Goal: Contribute content: Contribute content

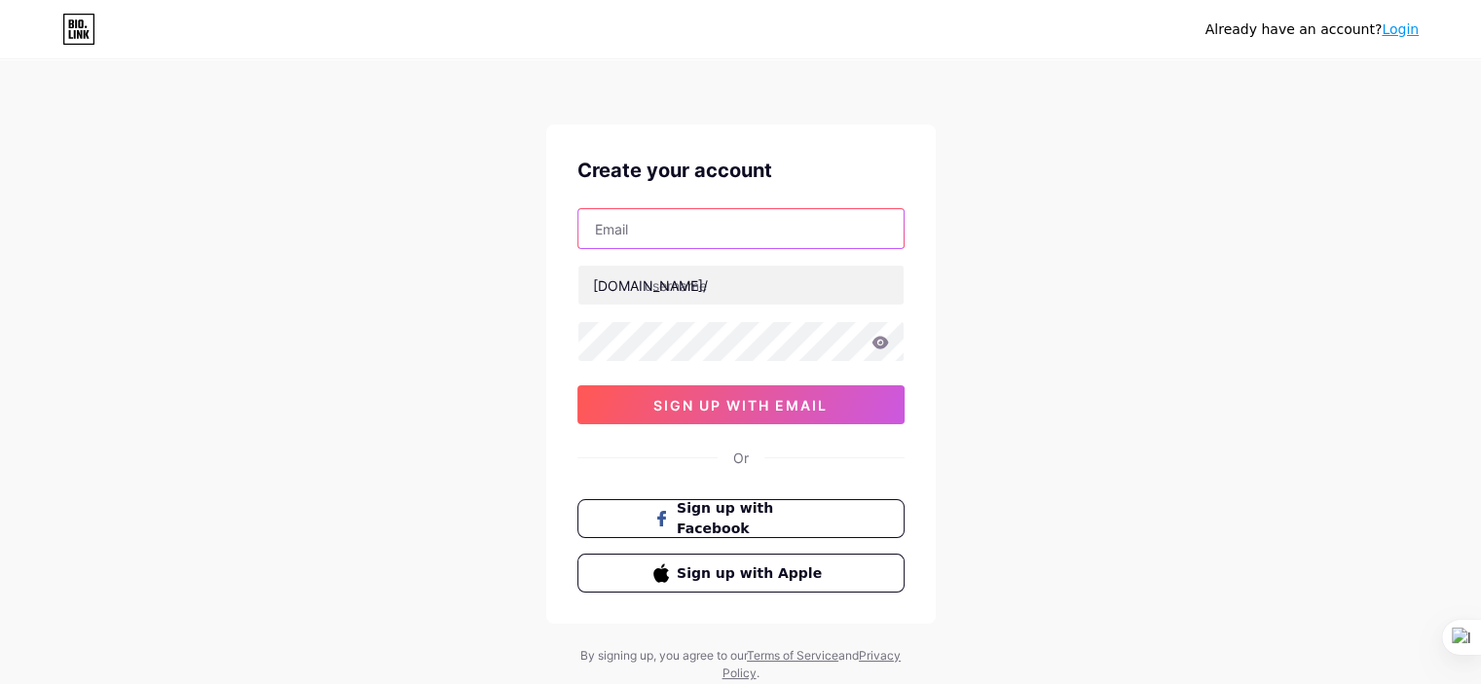
click at [625, 229] on input "text" at bounding box center [740, 228] width 325 height 39
type input "[EMAIL_ADDRESS][DOMAIN_NAME]"
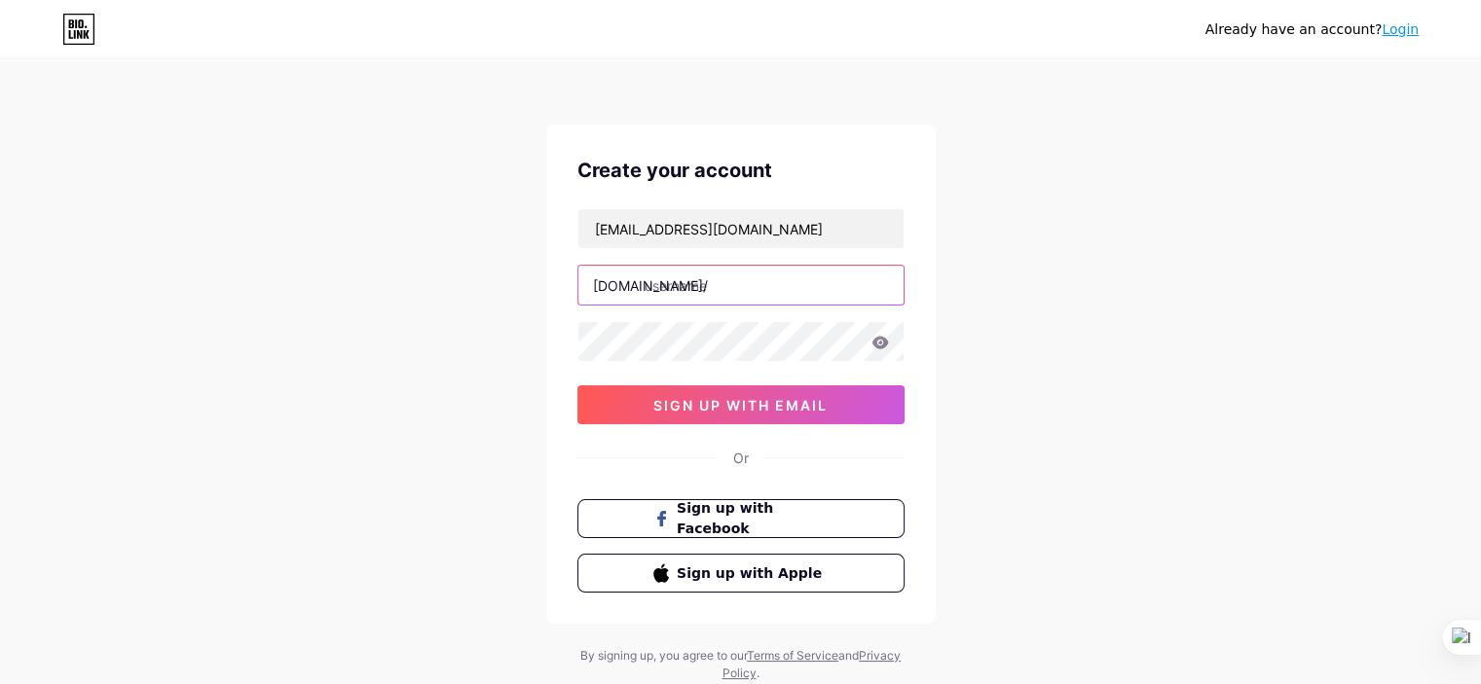
click at [698, 285] on input "text" at bounding box center [740, 285] width 325 height 39
type input "acasado"
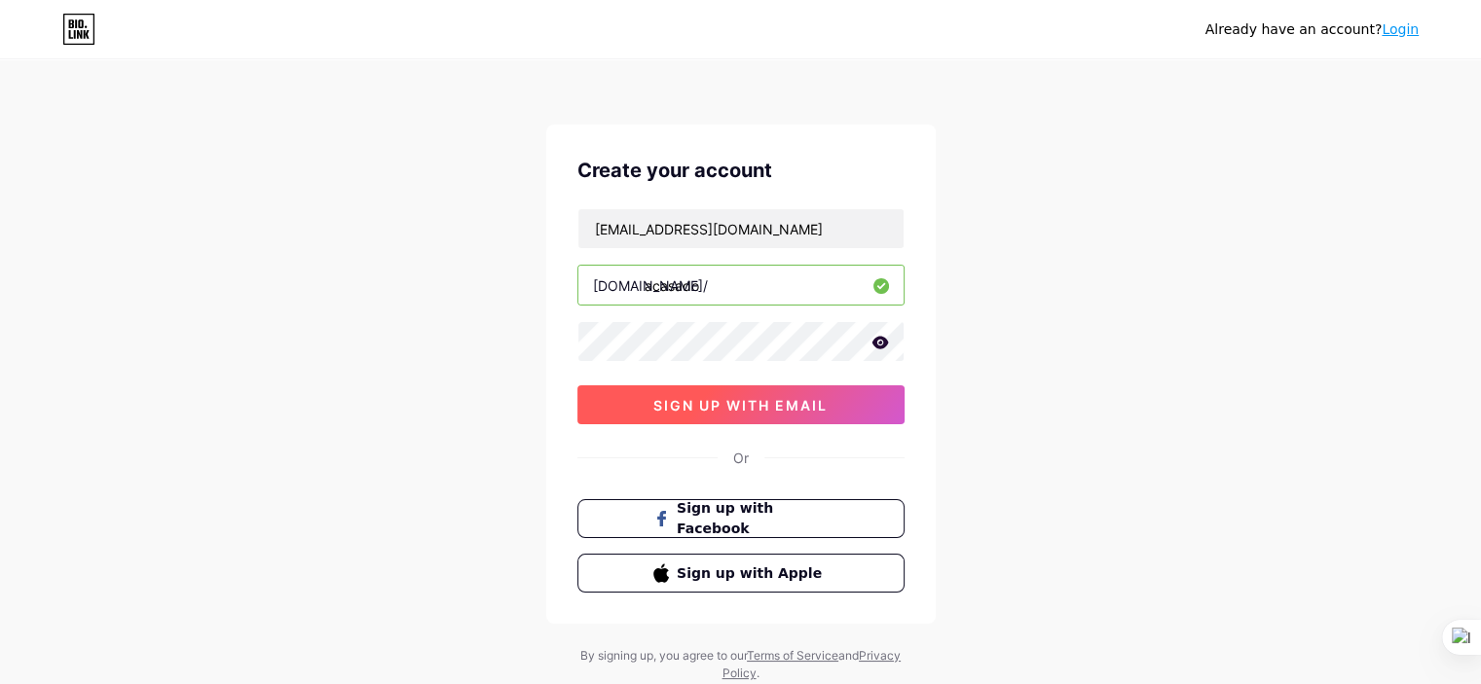
click at [818, 408] on span "sign up with email" at bounding box center [740, 405] width 174 height 17
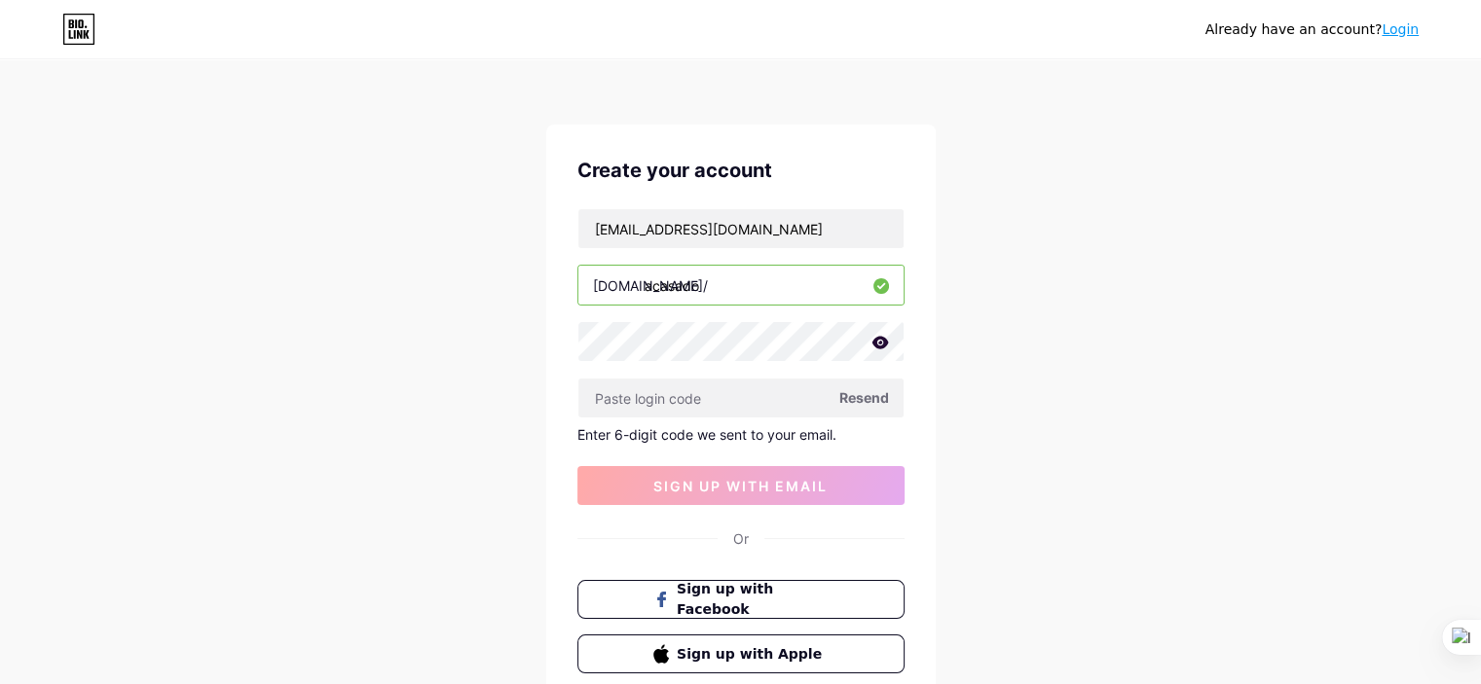
click at [876, 344] on icon at bounding box center [879, 342] width 17 height 13
click at [1076, 353] on div "Already have an account? Login Create your account [EMAIL_ADDRESS][DOMAIN_NAME]…" at bounding box center [740, 412] width 1481 height 825
click at [878, 395] on span "Resend" at bounding box center [864, 397] width 50 height 20
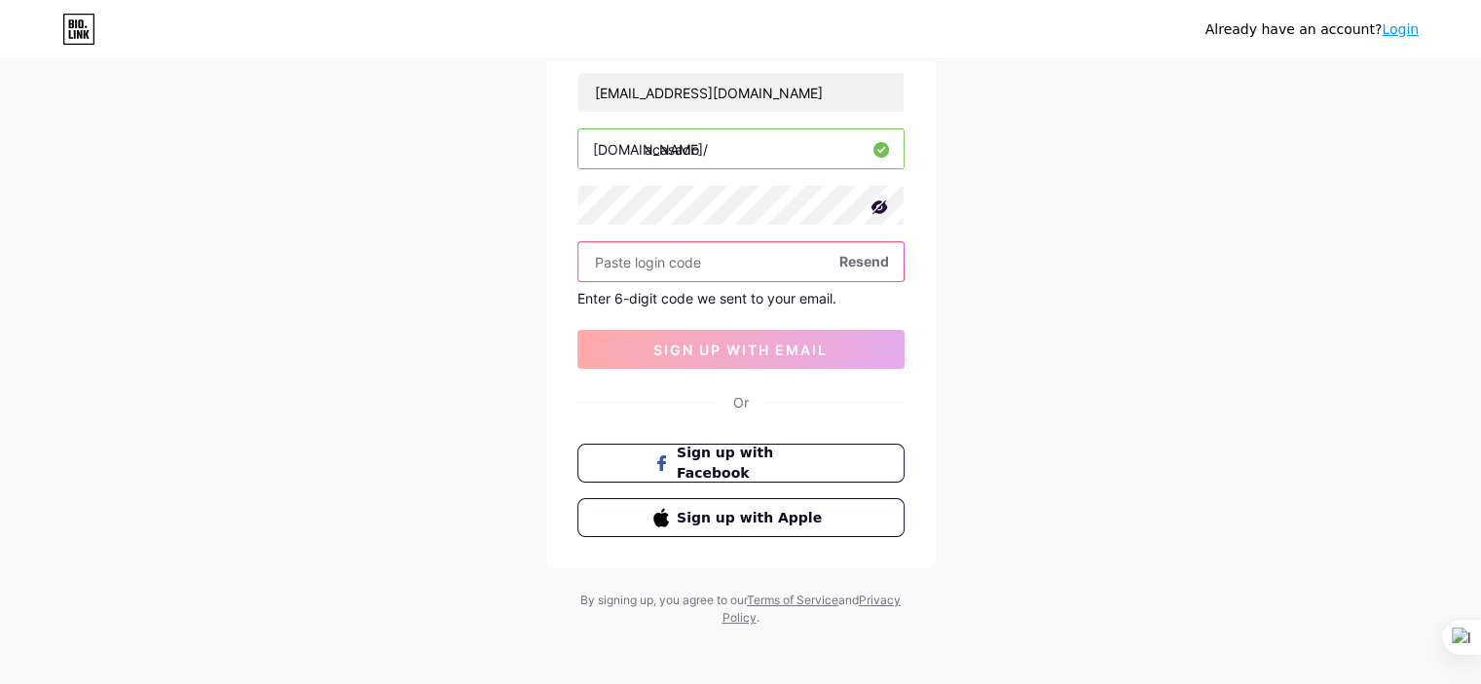
scroll to position [139, 0]
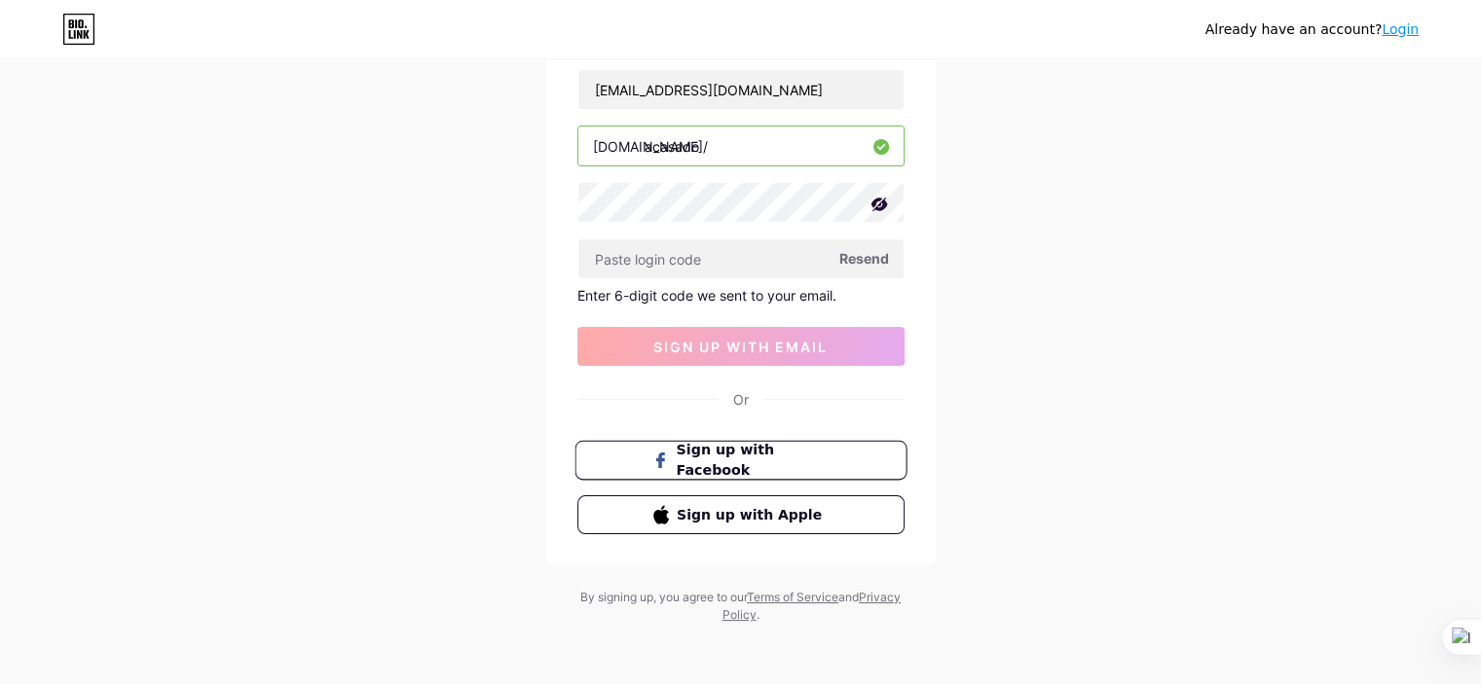
click at [745, 463] on span "Sign up with Facebook" at bounding box center [752, 461] width 153 height 42
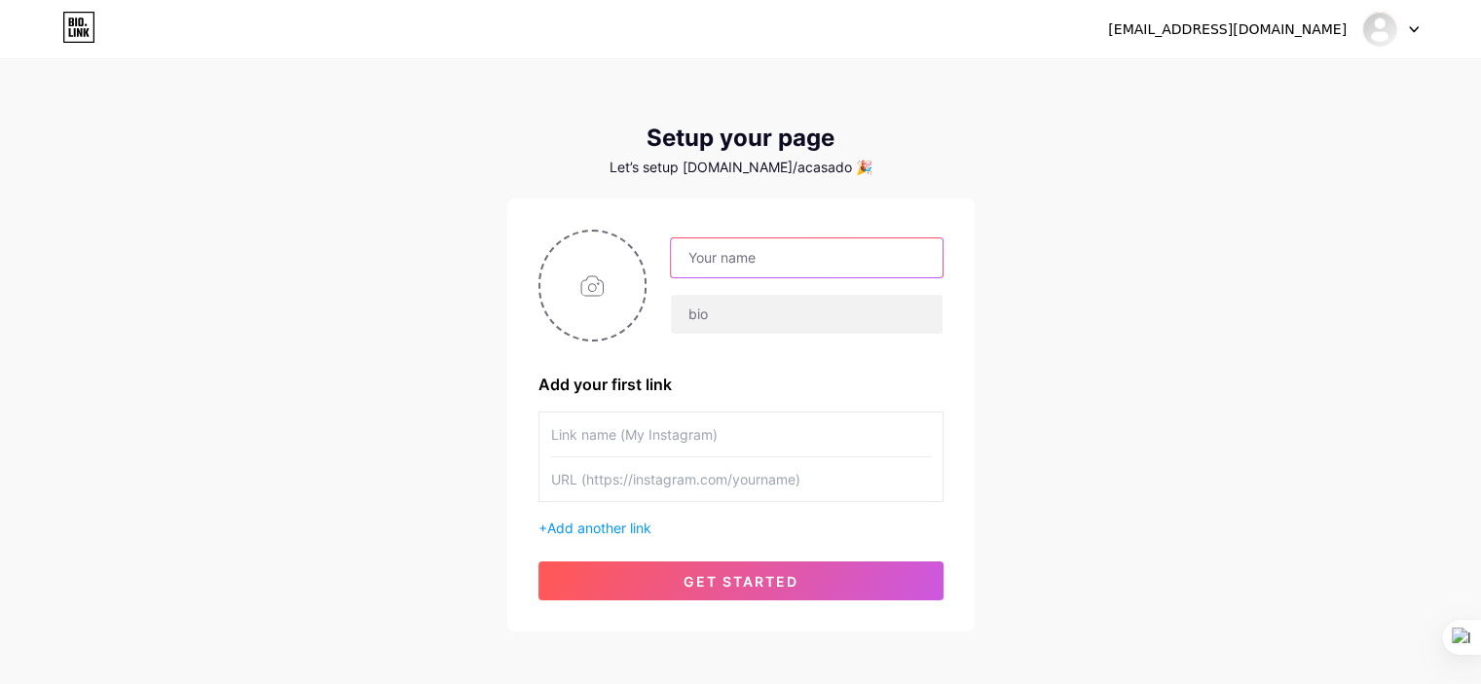
click at [709, 260] on input "text" at bounding box center [806, 257] width 271 height 39
type input "[PERSON_NAME]"
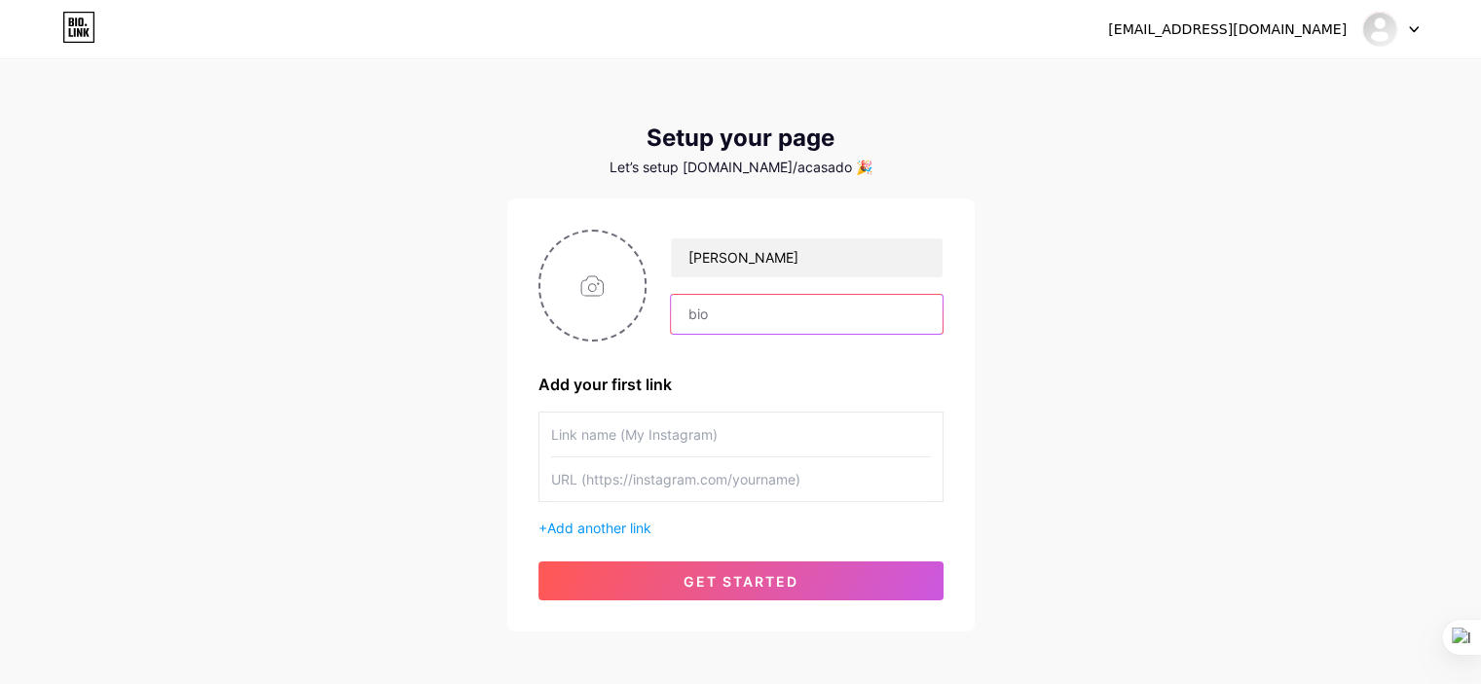
click at [736, 317] on input "text" at bounding box center [806, 314] width 271 height 39
click at [601, 527] on span "Add another link" at bounding box center [599, 528] width 104 height 17
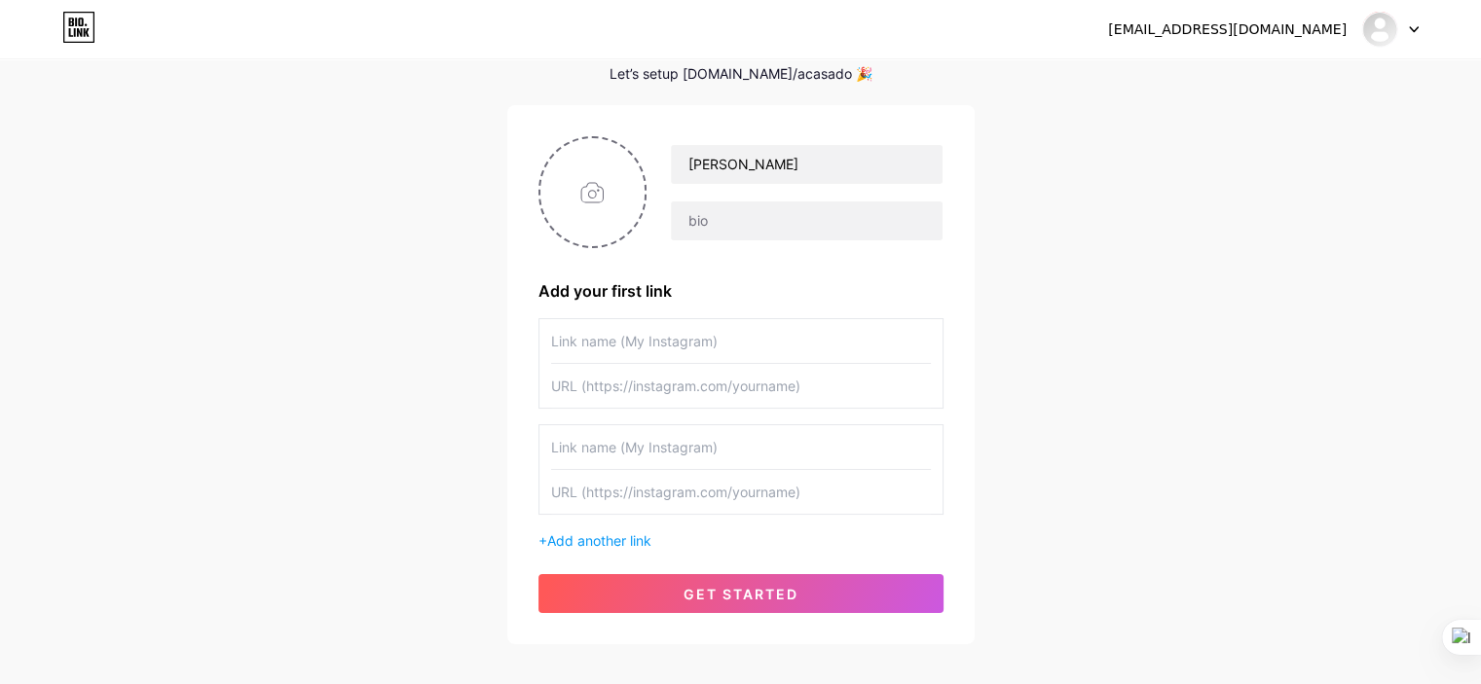
scroll to position [97, 0]
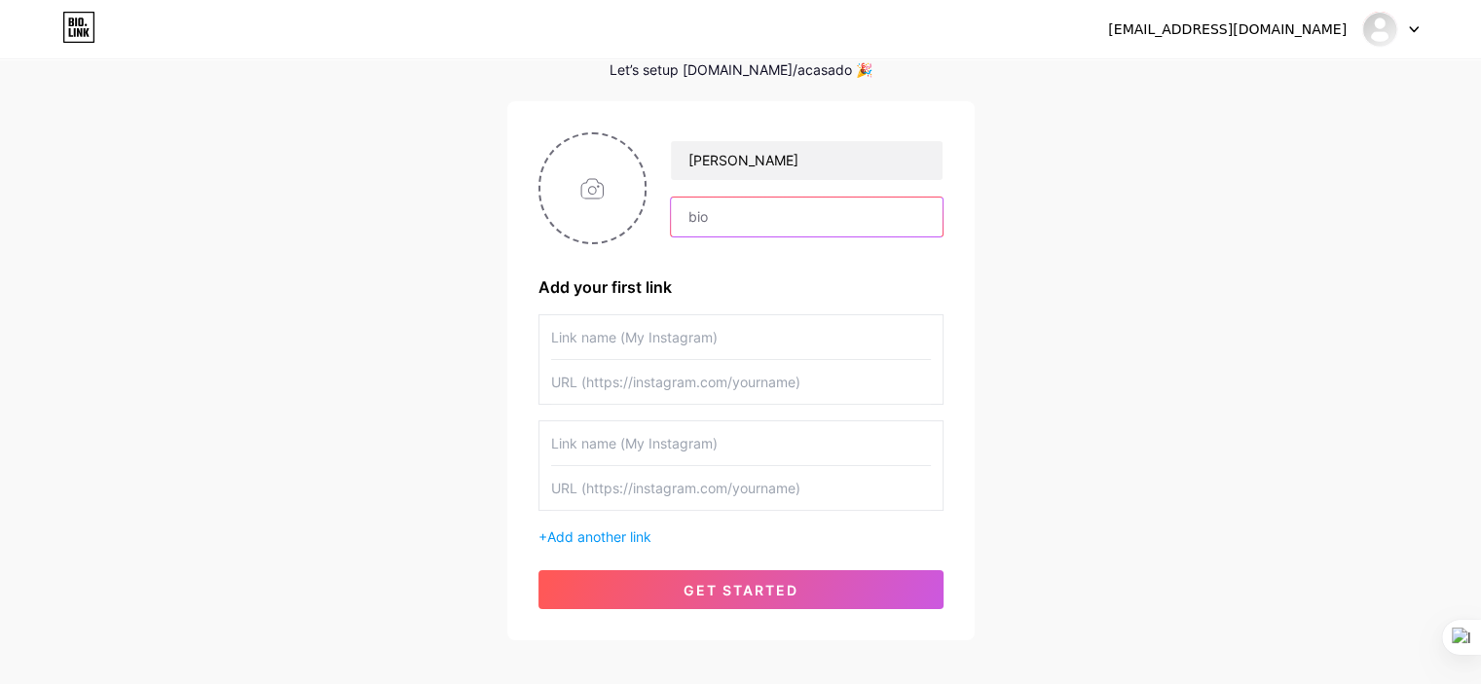
click at [752, 217] on input "text" at bounding box center [806, 217] width 271 height 39
click at [744, 332] on input "text" at bounding box center [741, 337] width 380 height 44
type input "LinkedIN"
click at [574, 376] on input "text" at bounding box center [741, 382] width 380 height 44
paste input "[URL][DOMAIN_NAME][PERSON_NAME]"
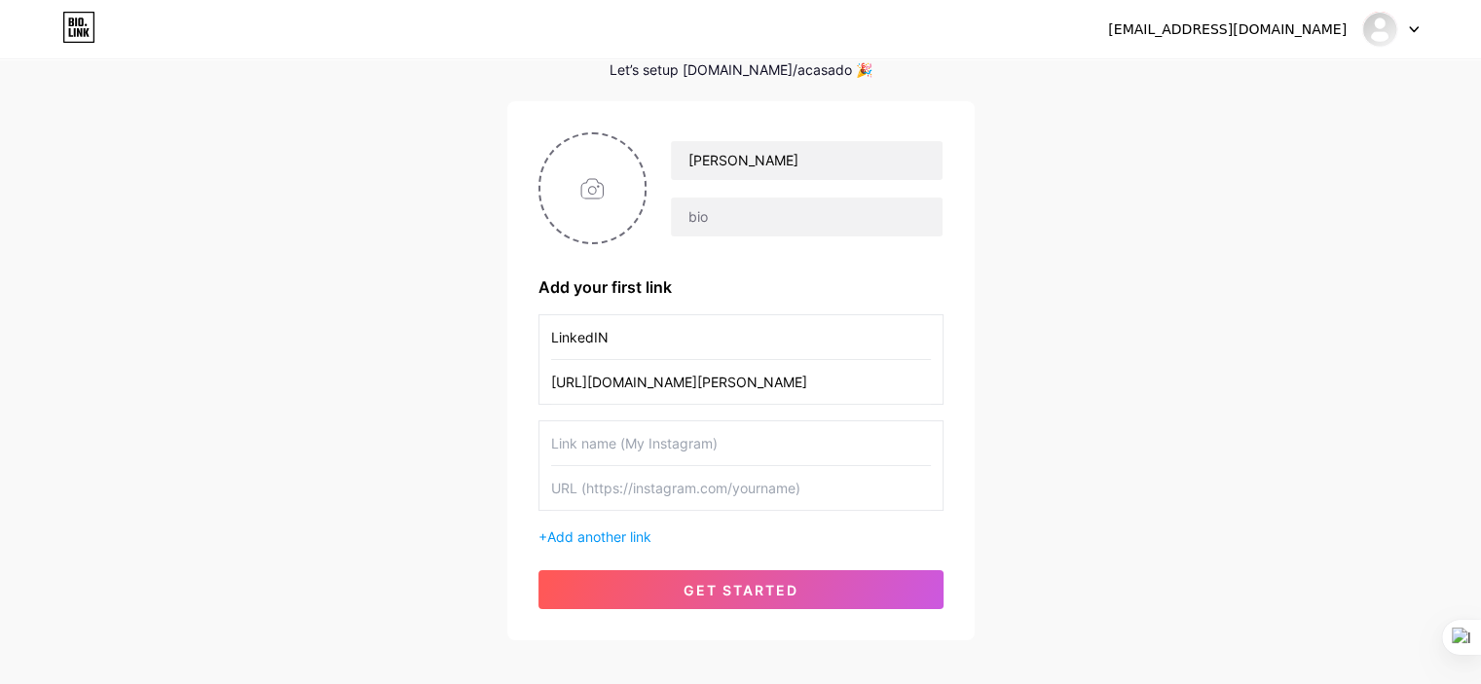
type input "[URL][DOMAIN_NAME][PERSON_NAME]"
click at [594, 187] on input "file" at bounding box center [592, 188] width 105 height 108
type input "C:\fakepath\yo.png"
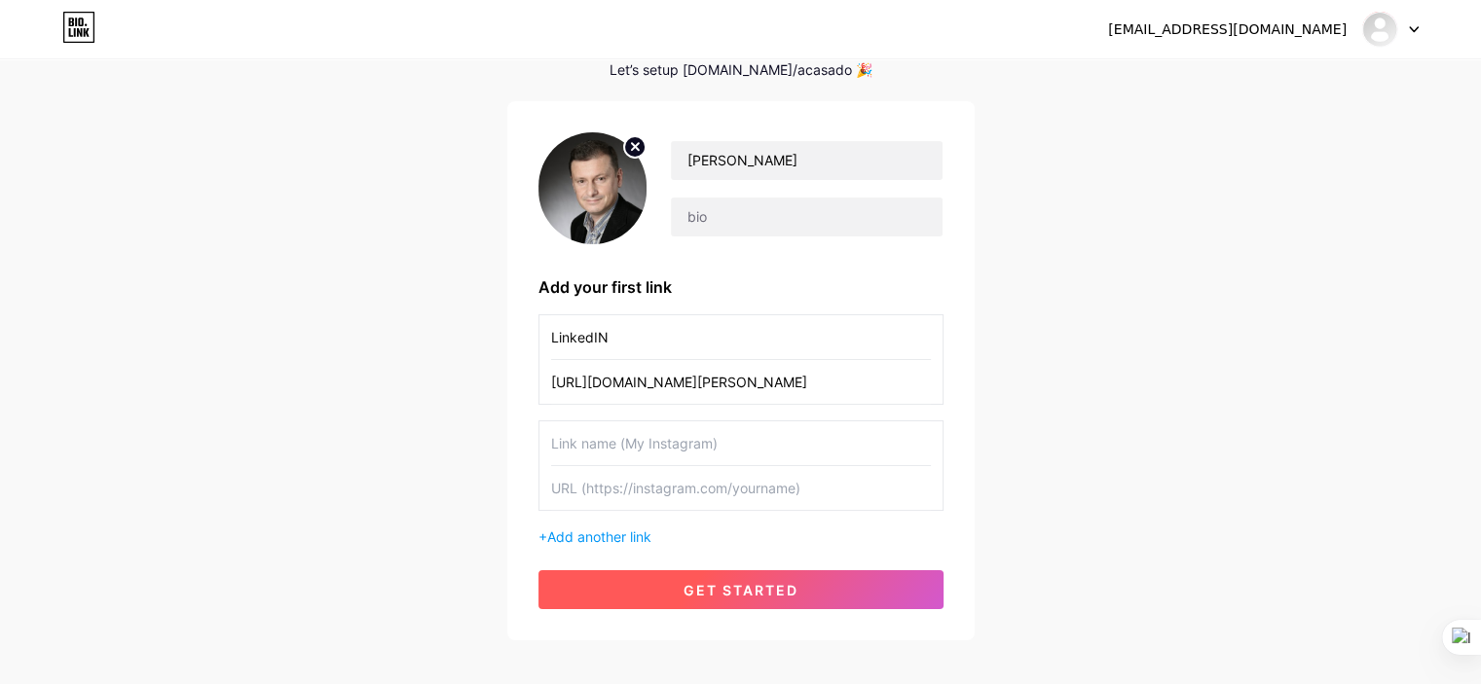
click at [762, 583] on span "get started" at bounding box center [740, 590] width 115 height 17
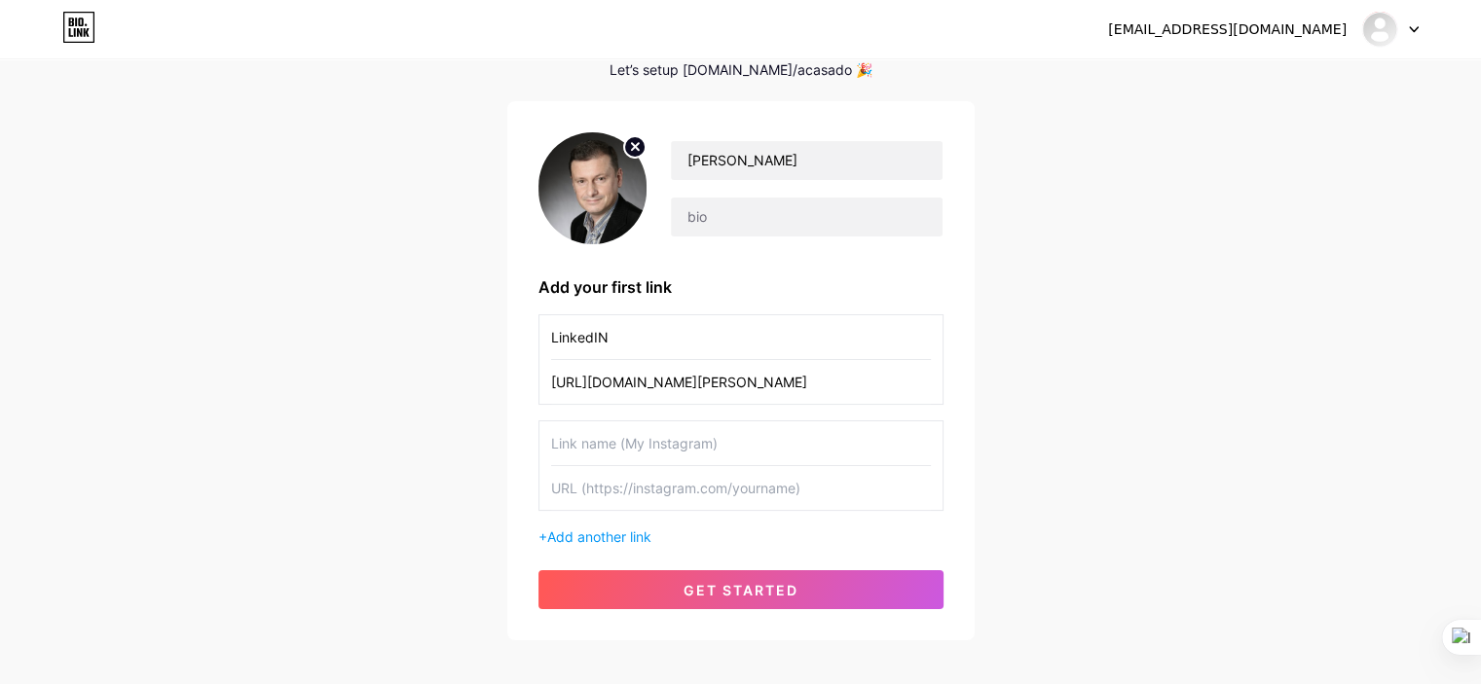
scroll to position [87, 0]
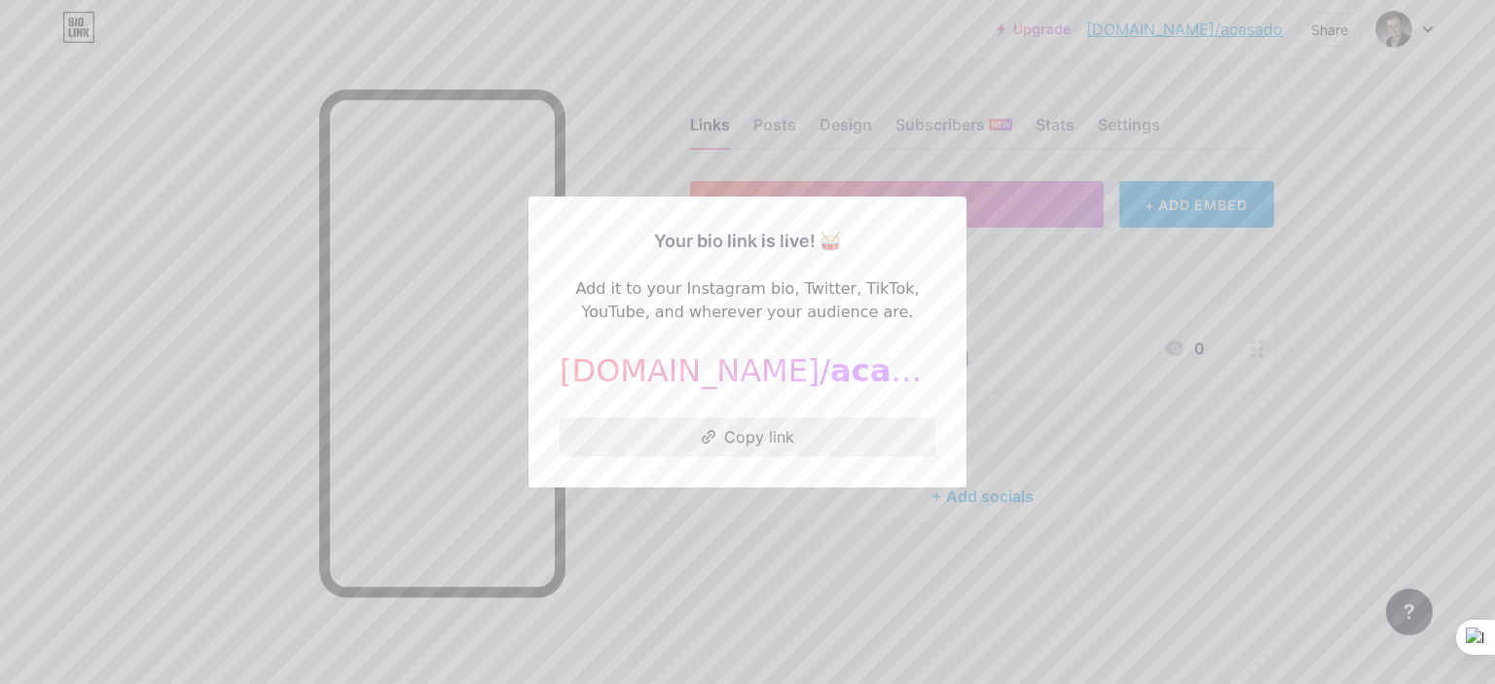
click at [752, 441] on button "Copy link" at bounding box center [748, 437] width 376 height 39
click at [1056, 430] on div at bounding box center [747, 342] width 1495 height 684
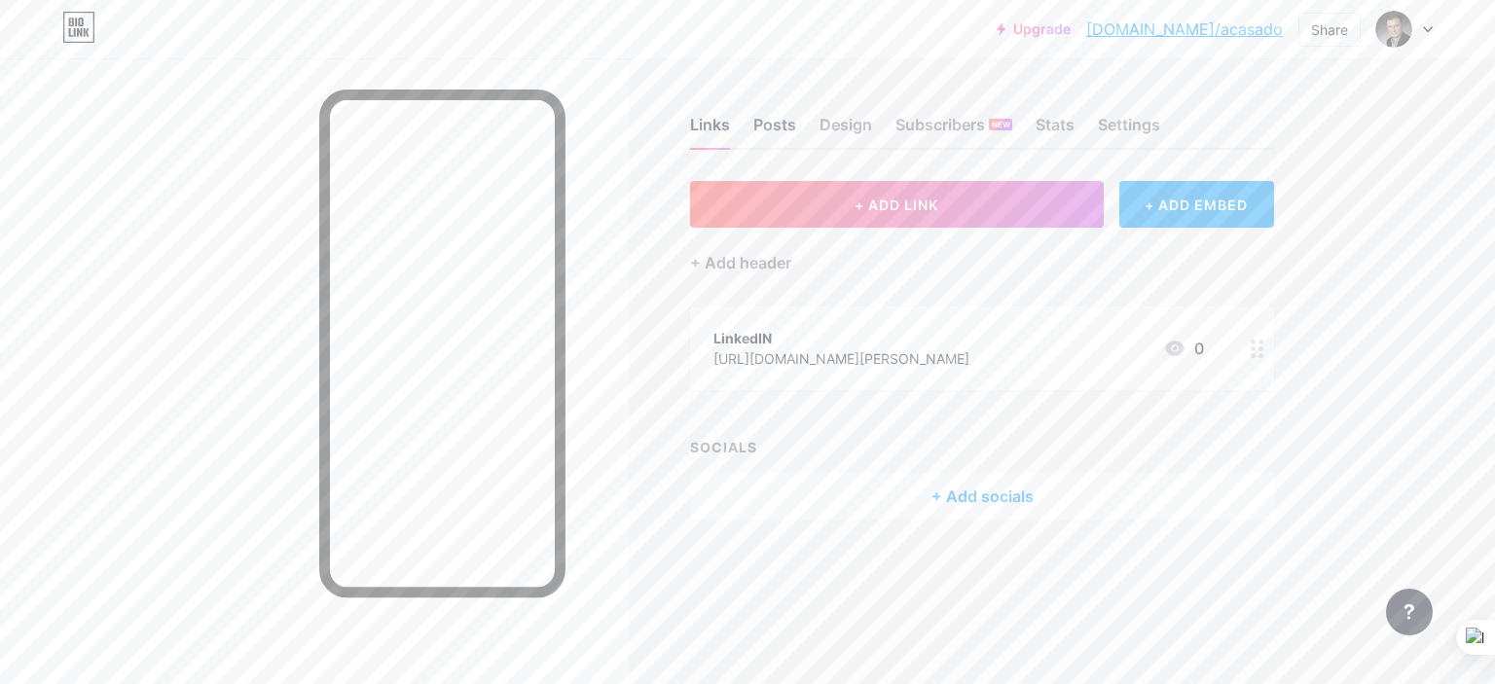
click at [759, 128] on div "Posts" at bounding box center [774, 130] width 43 height 35
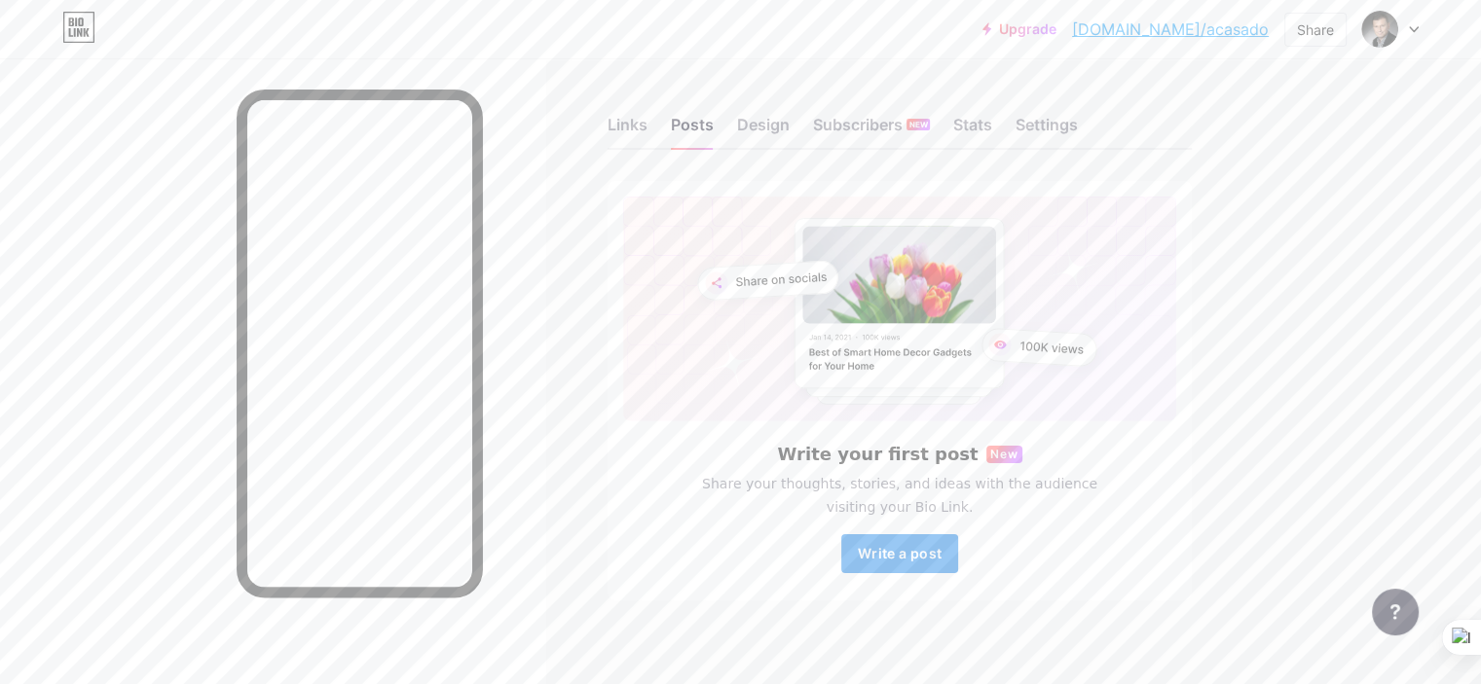
click at [941, 548] on span "Write a post" at bounding box center [900, 553] width 84 height 17
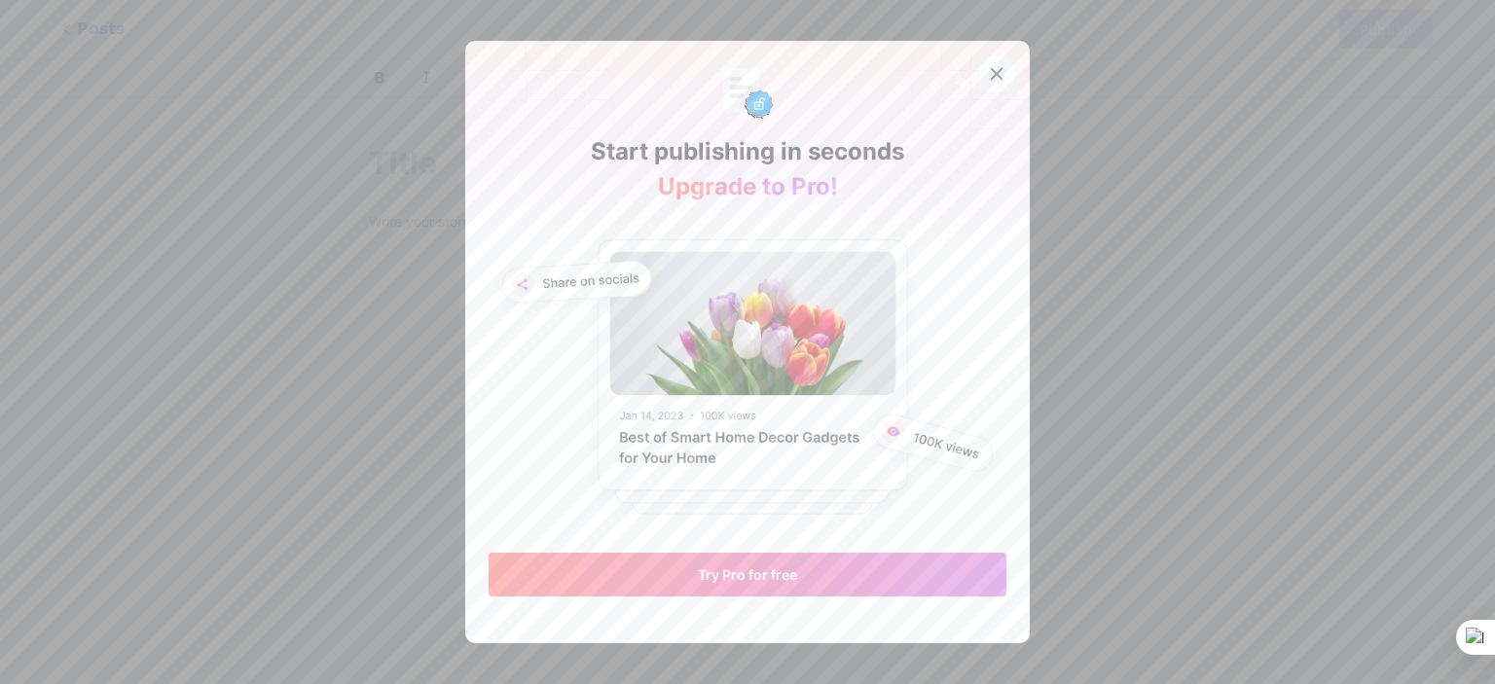
click at [992, 72] on icon at bounding box center [997, 74] width 11 height 11
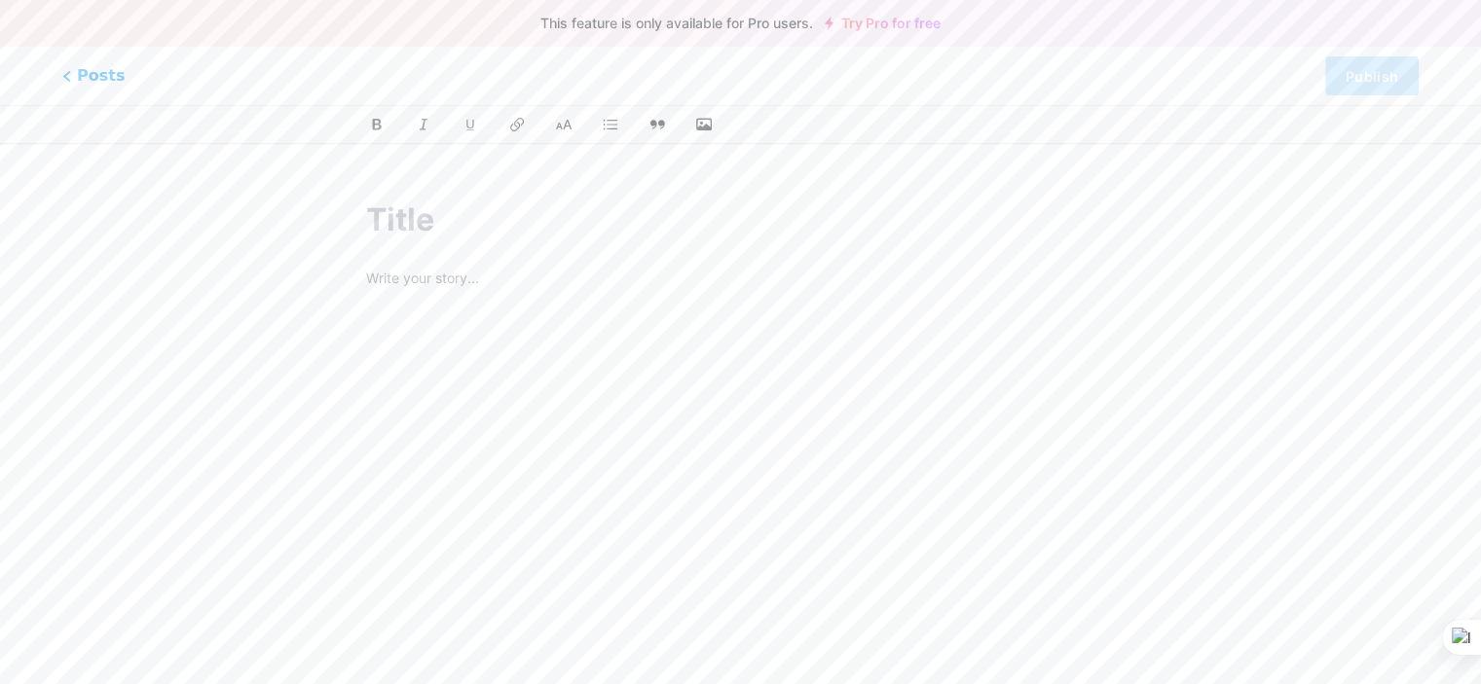
click at [403, 220] on input "text" at bounding box center [740, 220] width 749 height 47
click at [404, 218] on input "text" at bounding box center [740, 220] width 749 height 47
click at [405, 218] on input "text" at bounding box center [740, 220] width 749 height 47
type input "D"
type input "d"
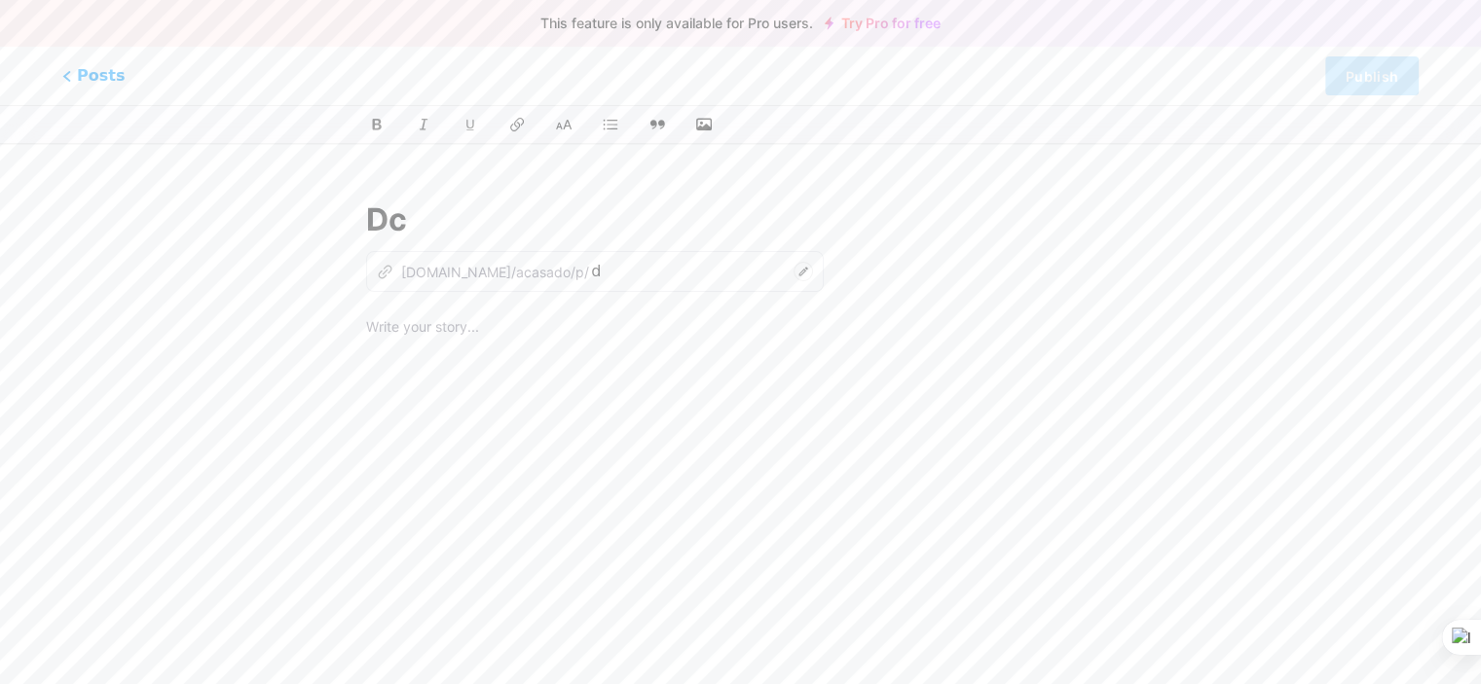
type input "Dco"
type input "dco"
type input "Dcoker"
type input "dcoker"
type input "Doker"
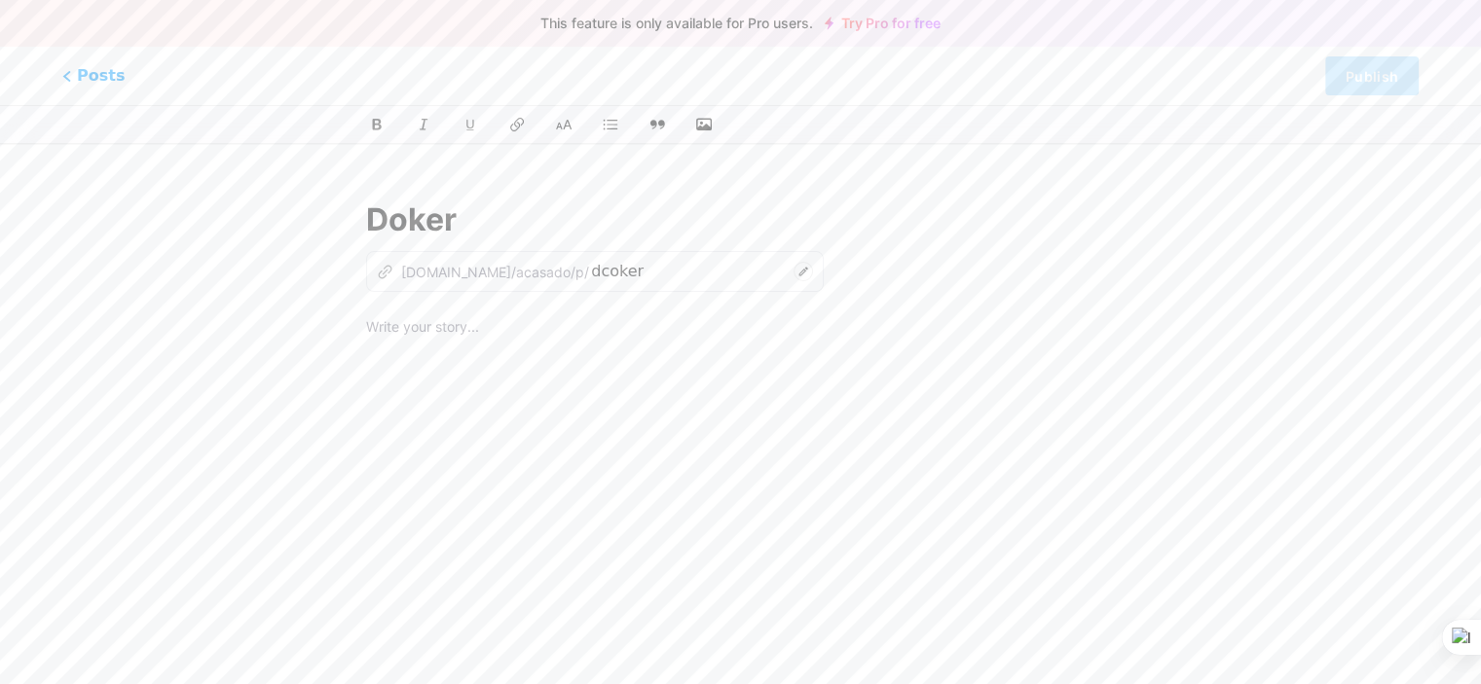
type input "doker"
type input "Docker"
type input "docker"
type input "Docker fil"
type input "docker-fi"
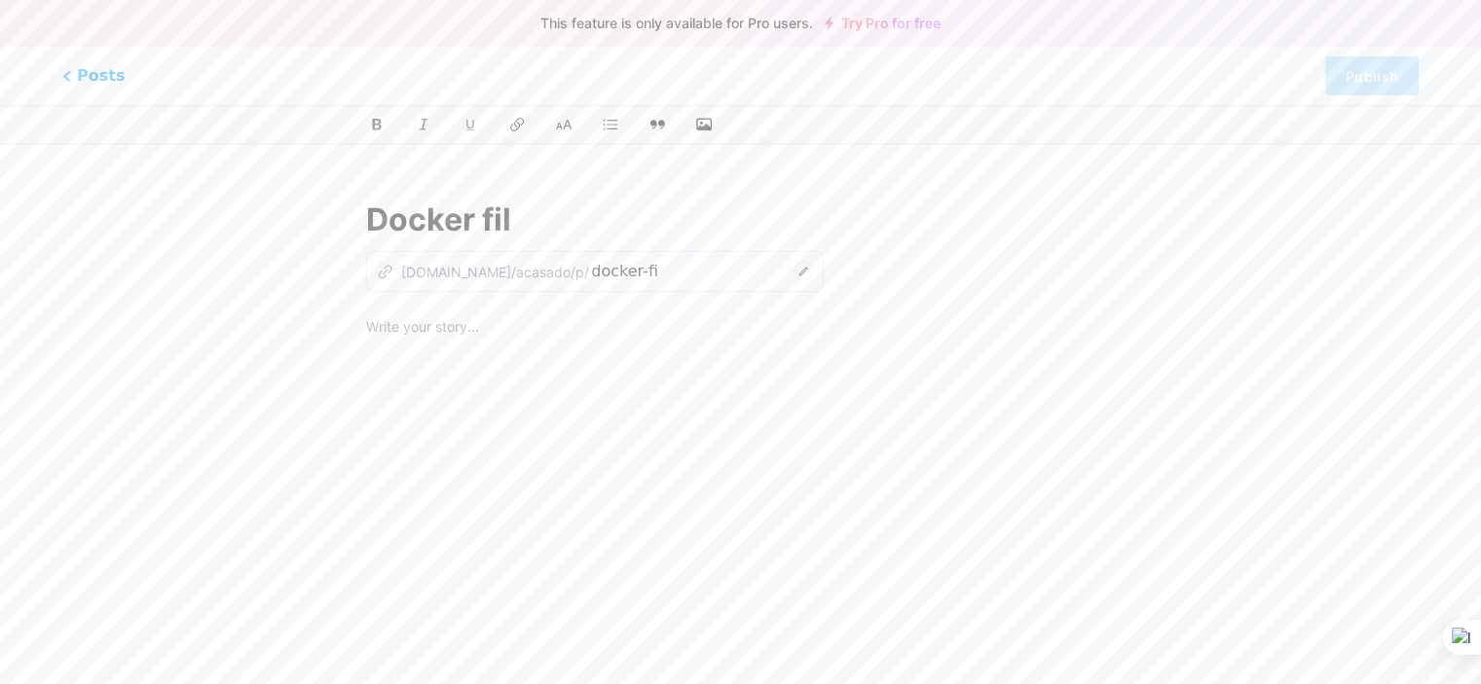
type input "Docker file"
type input "docker-file"
type input "AwDocker file"
type input "adocker-file"
type input "AwsDocker file"
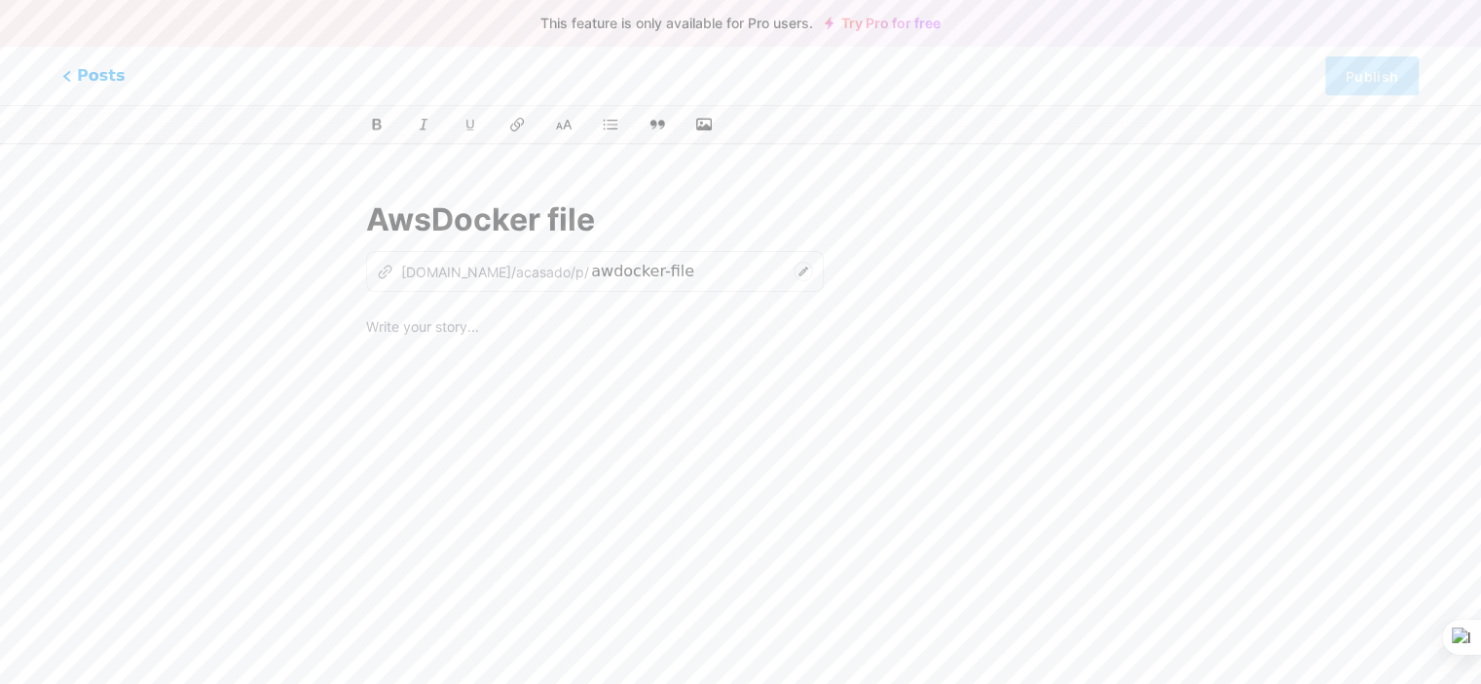
type input "awsdocker-file"
type input "AwwDocker file"
type input "awwdocker-file"
type input "AwesDocker file"
type input "awedocker-file"
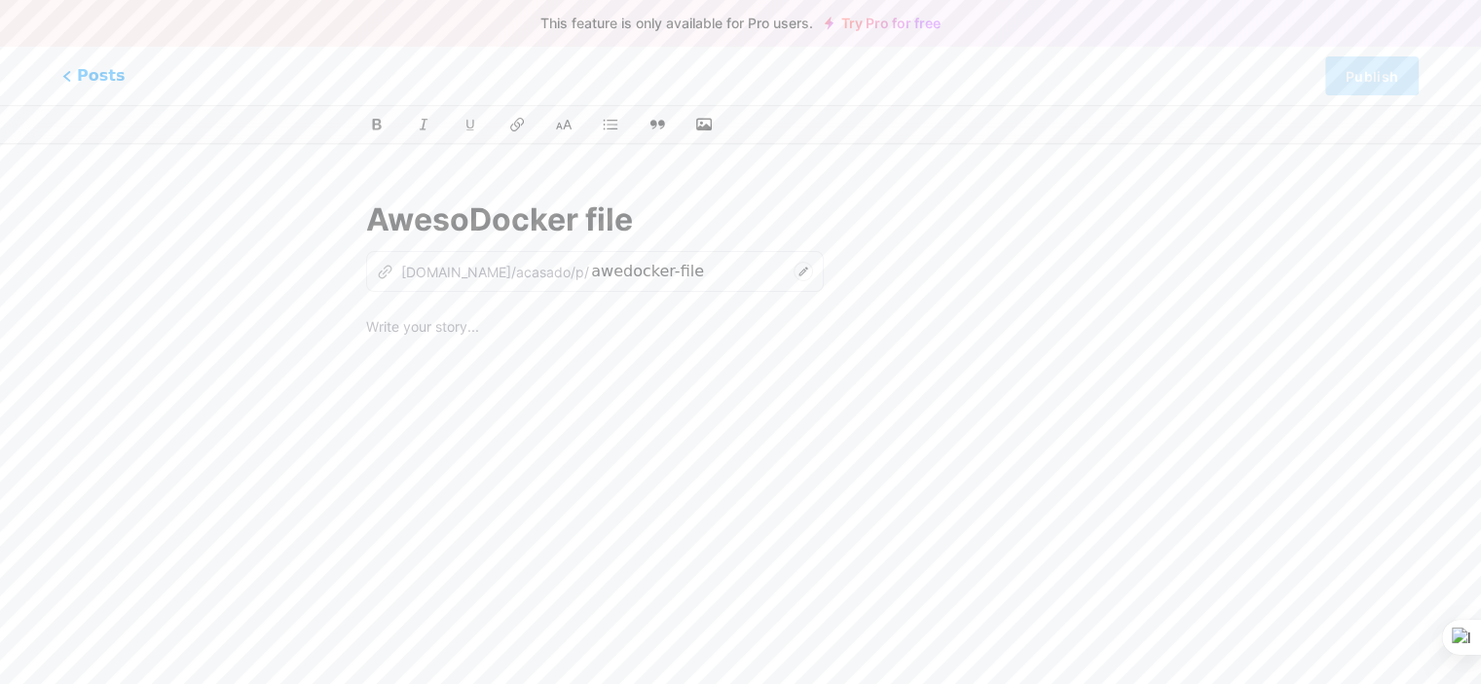
type input "AwesomDocker file"
type input "awesdocker-file"
type input "AwesomeDocker file"
type input "awesomedocker-file"
type input "Awesome Docker file"
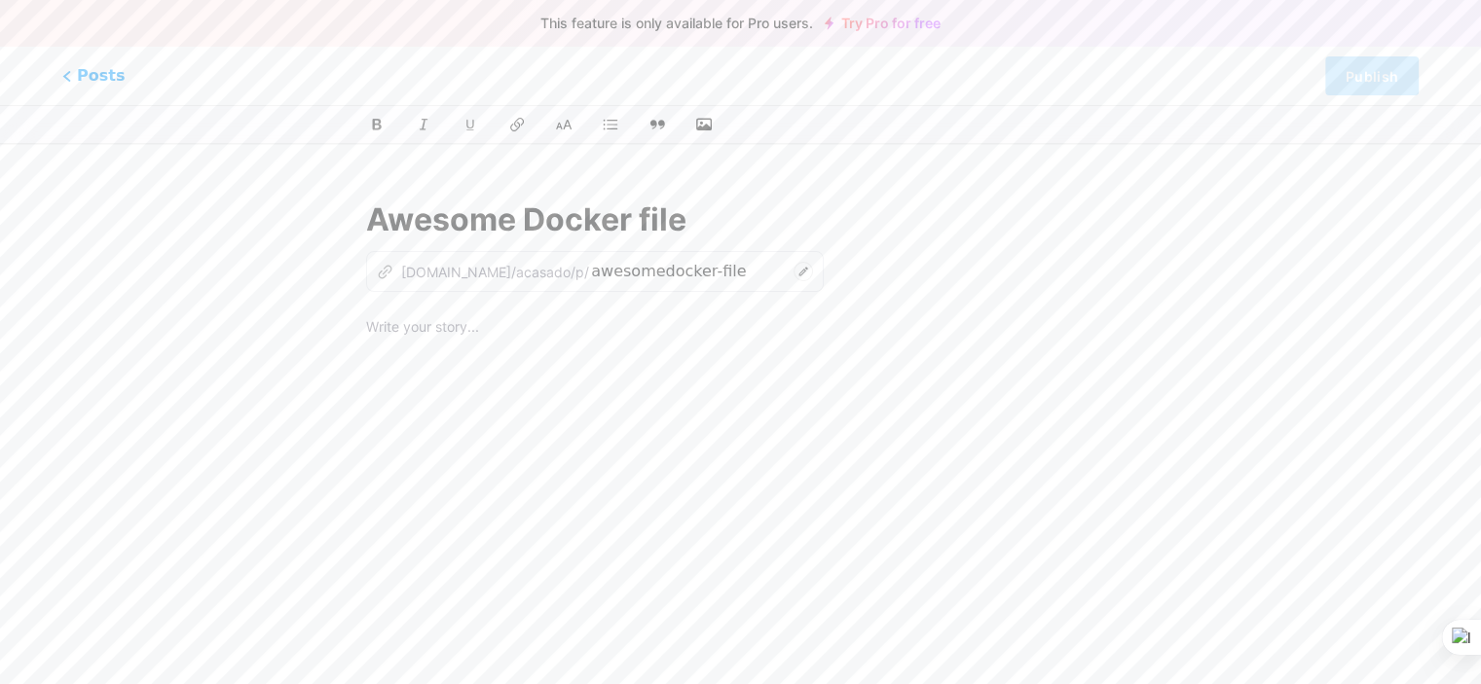
type input "awesome-docker-file"
type input "Awesome Docker file for"
type input "awesome-docker-file-for"
type input "Awesome Docker file for Ja"
type input "awesome-docker-file-for-ja"
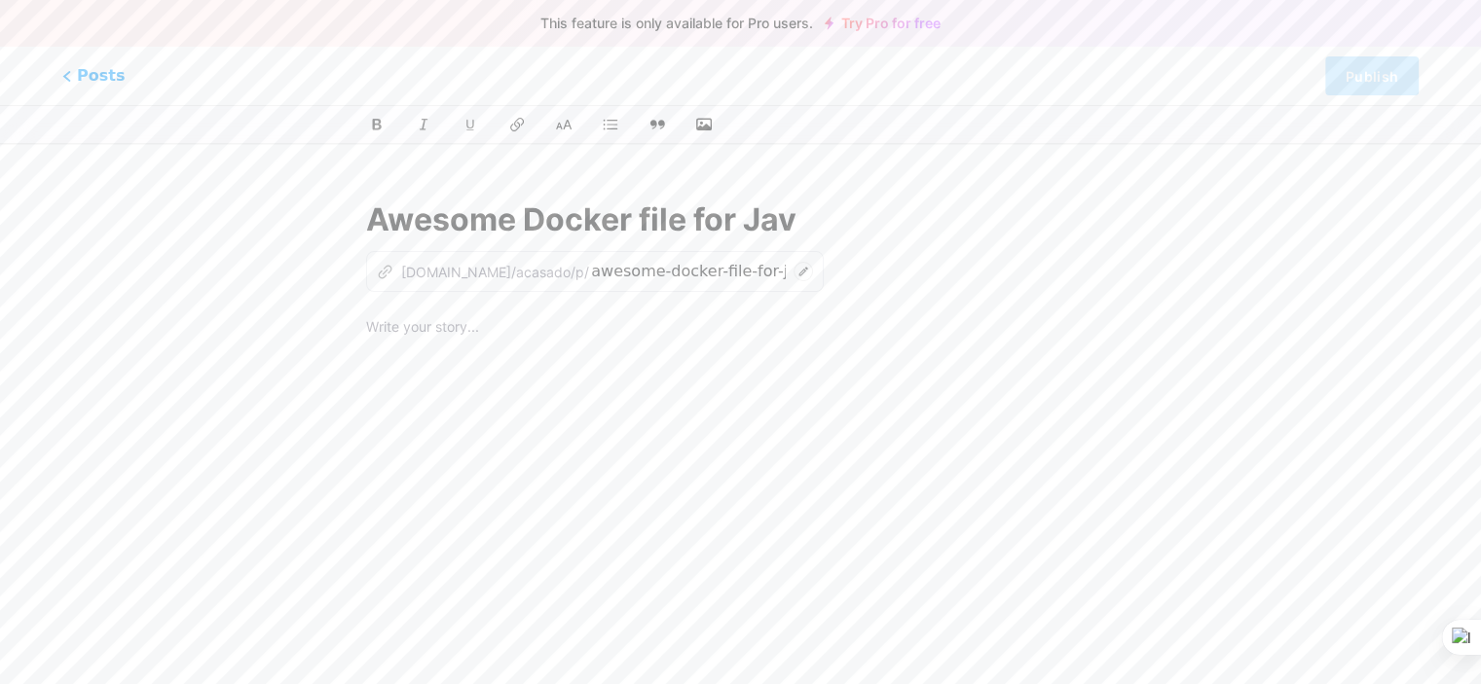
type input "Awesome Docker file for Java"
type input "awesome-docker-file-for-java"
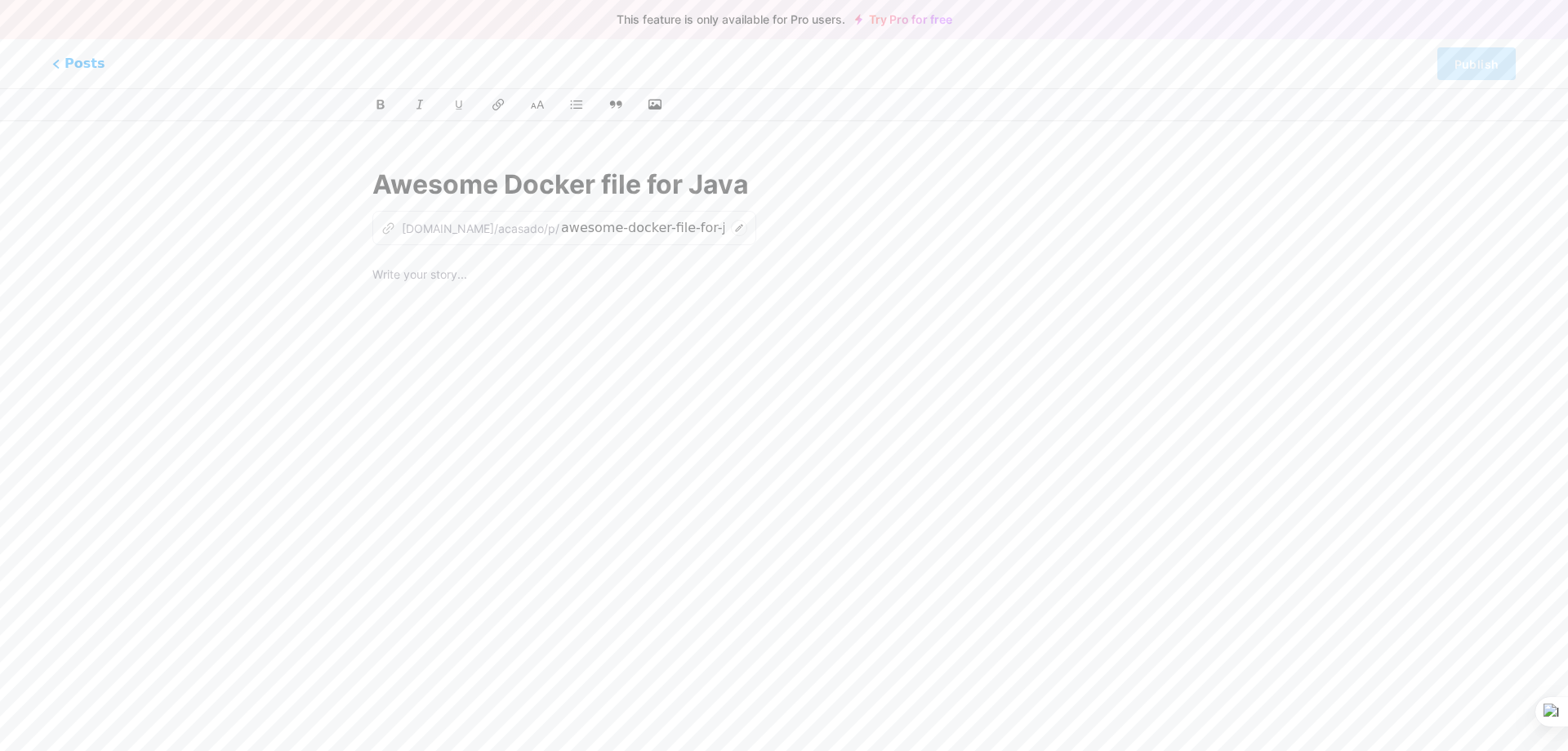
type input "Awesome Docker file for Java"
